Goal: Check status: Check status

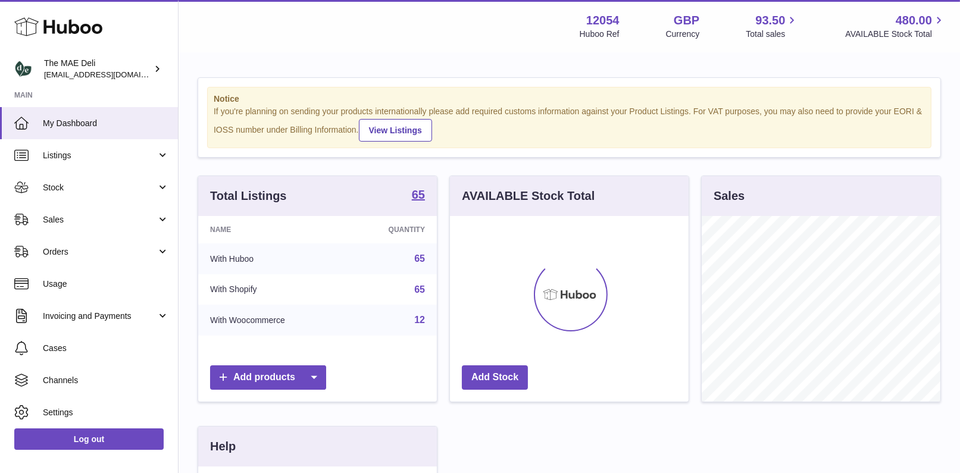
scroll to position [185, 239]
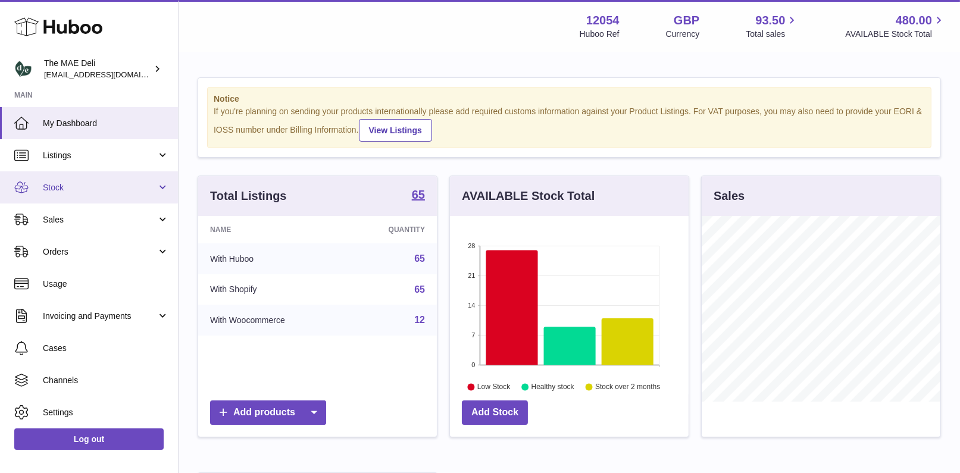
click at [76, 181] on link "Stock" at bounding box center [89, 187] width 178 height 32
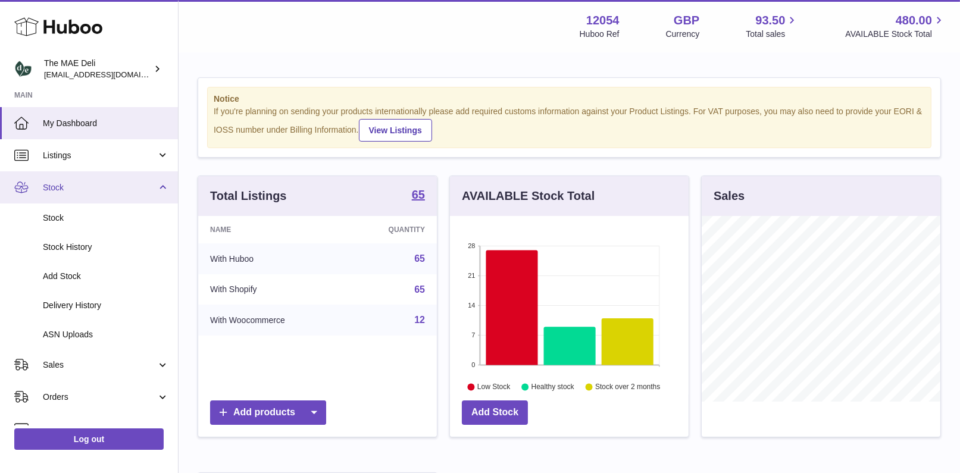
click at [106, 182] on span "Stock" at bounding box center [100, 187] width 114 height 11
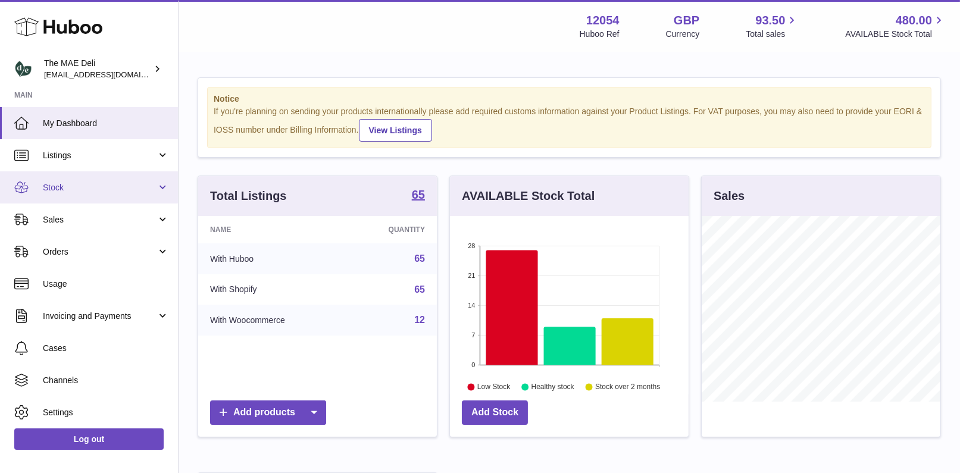
click at [89, 183] on span "Stock" at bounding box center [100, 187] width 114 height 11
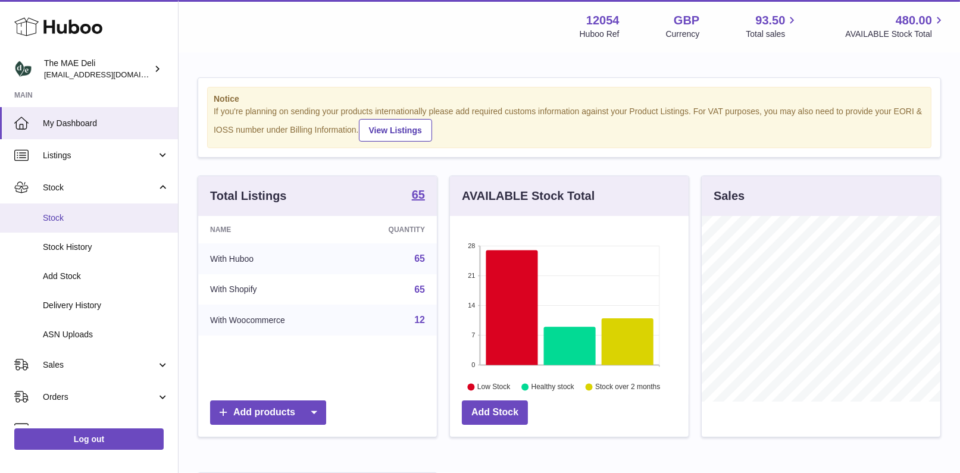
click at [95, 222] on span "Stock" at bounding box center [106, 217] width 126 height 11
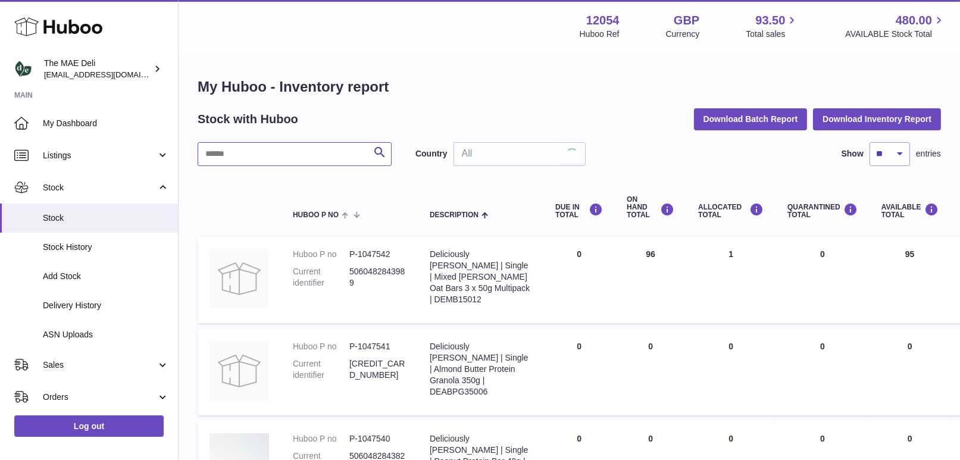
click at [287, 159] on input "text" at bounding box center [295, 154] width 194 height 24
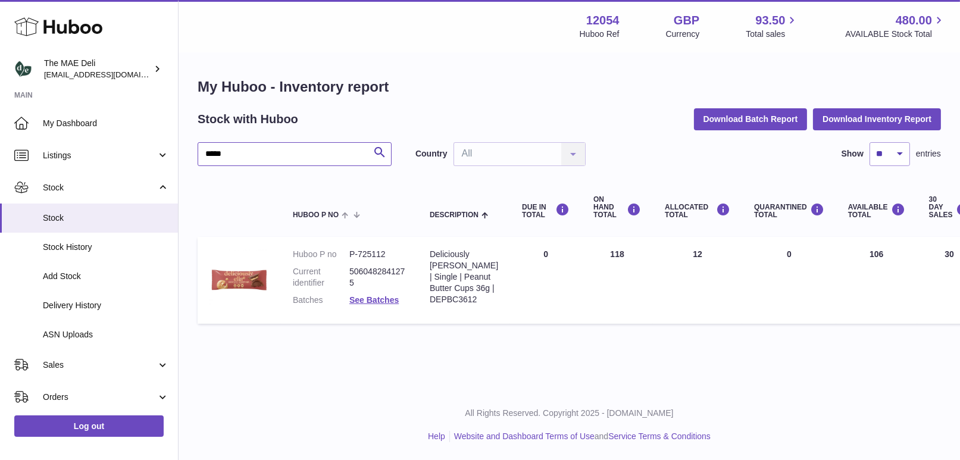
type input "*****"
click at [374, 306] on dl "Huboo P no P-725112 Current identifier 5060482841275 Batches See Batches" at bounding box center [349, 280] width 113 height 63
click at [374, 303] on dd "See Batches" at bounding box center [377, 299] width 57 height 11
click at [375, 298] on link "See Batches" at bounding box center [373, 300] width 49 height 10
